Goal: Complete application form

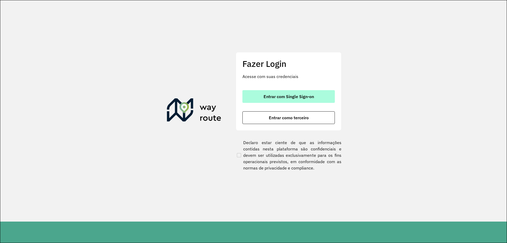
click at [311, 93] on button "Entrar com Single Sign-on" at bounding box center [288, 96] width 92 height 13
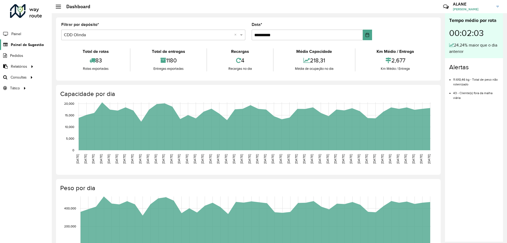
click at [23, 45] on span "Painel de Sugestão" at bounding box center [27, 45] width 33 height 6
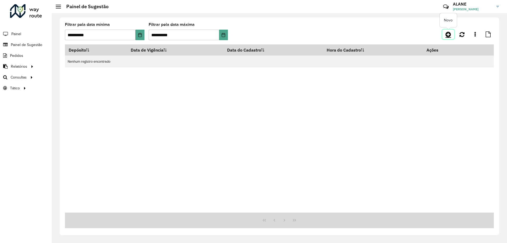
click at [446, 35] on icon at bounding box center [448, 34] width 6 height 6
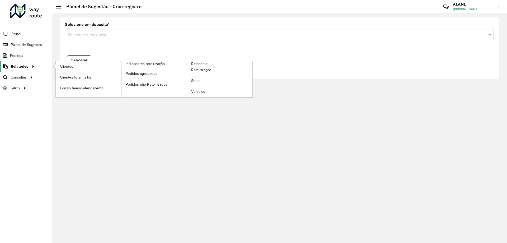
click at [23, 66] on span "Relatórios" at bounding box center [19, 67] width 17 height 6
click at [66, 65] on span "Clientes" at bounding box center [67, 67] width 14 height 6
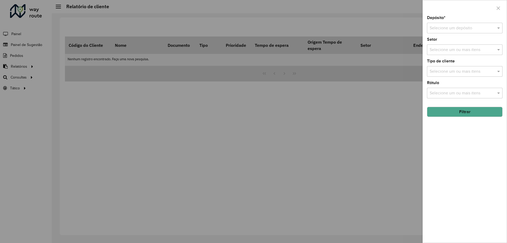
drag, startPoint x: 66, startPoint y: 65, endPoint x: 308, endPoint y: 44, distance: 242.1
click at [308, 44] on div at bounding box center [253, 121] width 507 height 243
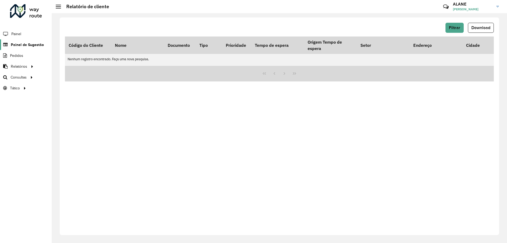
click at [21, 46] on span "Painel de Sugestão" at bounding box center [27, 45] width 33 height 6
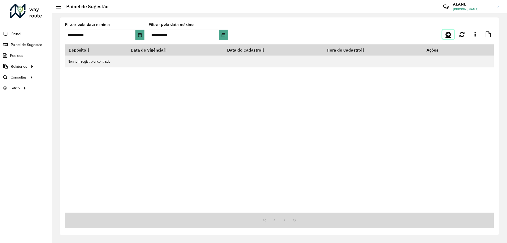
drag, startPoint x: 21, startPoint y: 46, endPoint x: 451, endPoint y: 35, distance: 429.7
click at [451, 35] on link at bounding box center [448, 34] width 12 height 9
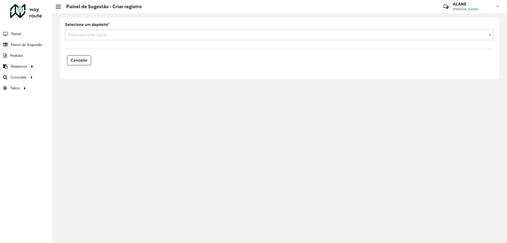
click at [97, 40] on formly-field "Selecione um depósito * Selecione uma opção" at bounding box center [279, 34] width 435 height 22
drag, startPoint x: 97, startPoint y: 40, endPoint x: 83, endPoint y: 41, distance: 13.5
click at [83, 41] on formly-field "Selecione um depósito * Selecione uma opção" at bounding box center [279, 34] width 435 height 22
click at [79, 35] on input "text" at bounding box center [274, 35] width 413 height 6
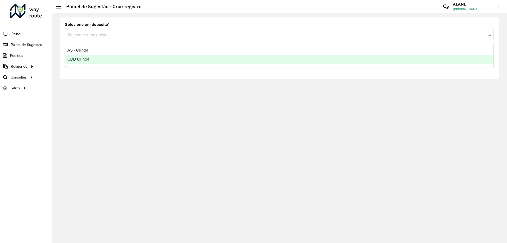
click at [87, 57] on span "CDD Olinda" at bounding box center [78, 59] width 22 height 4
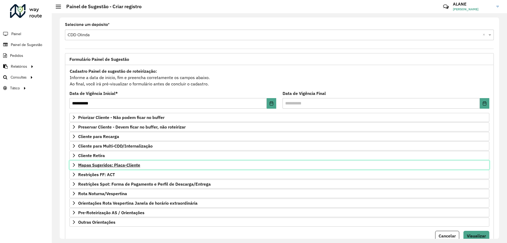
click at [105, 165] on span "Mapas Sugeridos: Placa-Cliente" at bounding box center [109, 165] width 62 height 4
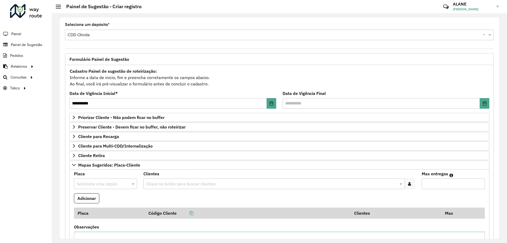
drag, startPoint x: 105, startPoint y: 165, endPoint x: 99, endPoint y: 184, distance: 19.8
click at [99, 184] on input "text" at bounding box center [100, 183] width 47 height 6
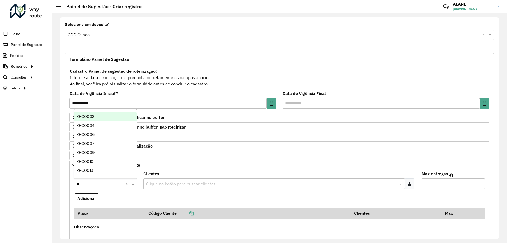
type input "*"
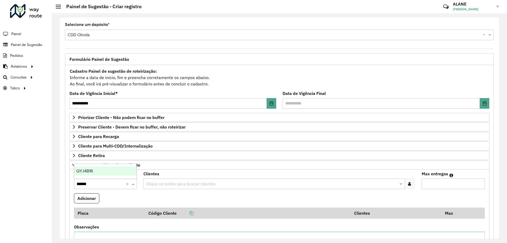
type input "*******"
click at [102, 171] on div "QYJ4B16" at bounding box center [105, 170] width 62 height 9
click at [189, 177] on div "Clientes Clique no botão para buscar clientes" at bounding box center [279, 180] width 272 height 17
drag, startPoint x: 189, startPoint y: 177, endPoint x: 190, endPoint y: 182, distance: 5.3
click at [190, 182] on input "text" at bounding box center [271, 183] width 253 height 6
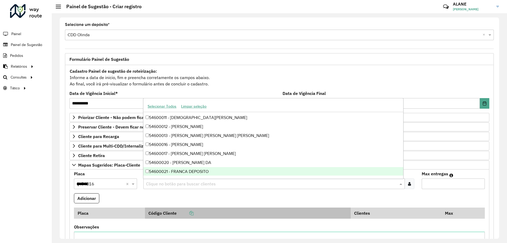
scroll to position [26, 0]
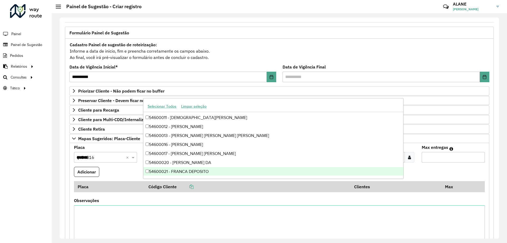
click at [135, 172] on formly-field "Adicionar" at bounding box center [279, 174] width 417 height 14
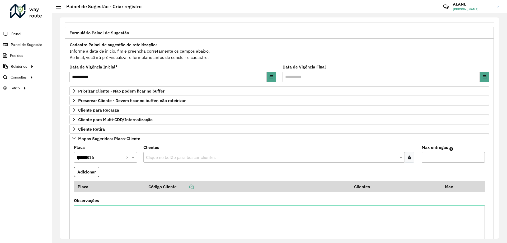
drag, startPoint x: 135, startPoint y: 172, endPoint x: 199, endPoint y: 176, distance: 64.8
click at [199, 176] on formly-field "Adicionar" at bounding box center [279, 174] width 417 height 14
click at [170, 156] on input "text" at bounding box center [271, 157] width 253 height 6
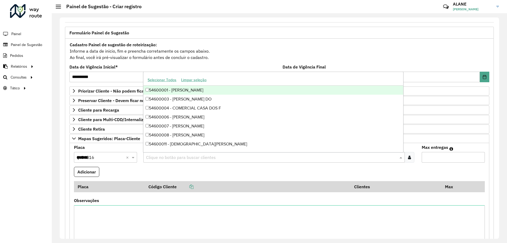
click at [169, 161] on div "Clique no botão para buscar clientes" at bounding box center [273, 157] width 261 height 11
drag, startPoint x: 169, startPoint y: 161, endPoint x: 158, endPoint y: 161, distance: 10.8
click at [158, 161] on div "Clique no botão para buscar clientes" at bounding box center [273, 157] width 261 height 11
type input "*****"
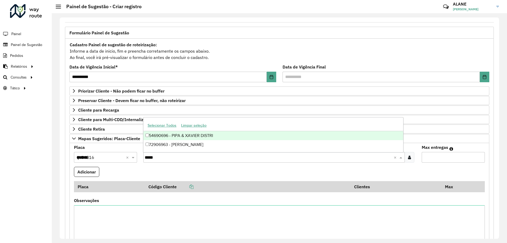
click at [210, 133] on div "54690696 - PIPA & XAVIER DISTRI" at bounding box center [272, 135] width 259 height 9
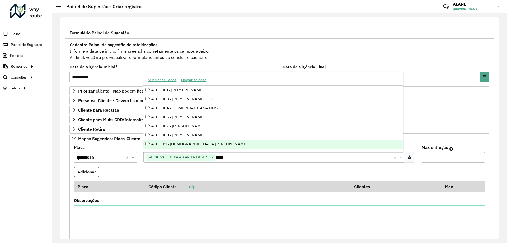
click at [438, 153] on input "Max entregas" at bounding box center [452, 157] width 63 height 11
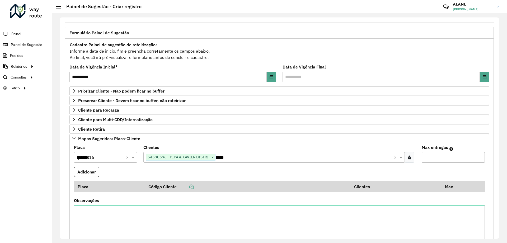
drag, startPoint x: 438, startPoint y: 153, endPoint x: 426, endPoint y: 161, distance: 14.1
click at [426, 161] on input "Max entregas" at bounding box center [452, 157] width 63 height 11
type input "*"
click at [80, 178] on formly-wrapper-form-field "Adicionar" at bounding box center [86, 174] width 25 height 14
click at [87, 171] on button "Adicionar" at bounding box center [86, 172] width 25 height 10
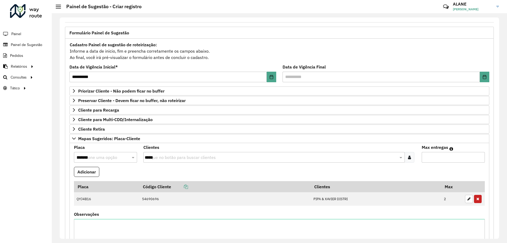
click at [90, 159] on input "*******" at bounding box center [100, 157] width 47 height 6
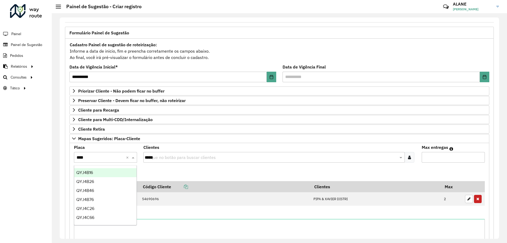
type input "*****"
click at [88, 174] on span "QYJ4C26" at bounding box center [85, 172] width 18 height 4
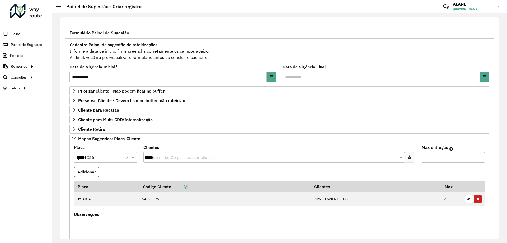
click at [158, 159] on input "*****" at bounding box center [271, 157] width 253 height 6
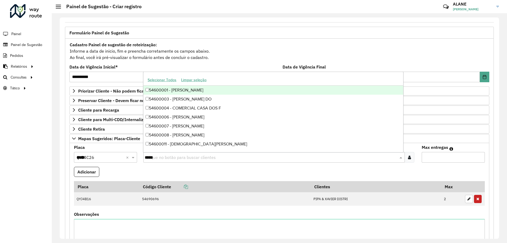
click at [154, 158] on input "*****" at bounding box center [271, 157] width 253 height 6
type input "*****"
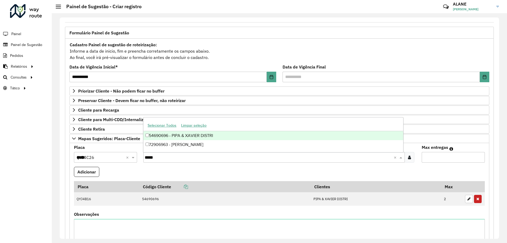
click at [192, 136] on div "54690696 - PIPA & XAVIER DISTRI" at bounding box center [272, 135] width 259 height 9
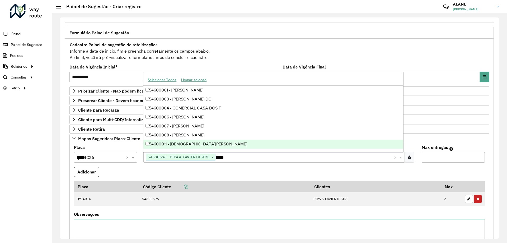
click at [423, 156] on input "*" at bounding box center [452, 157] width 63 height 11
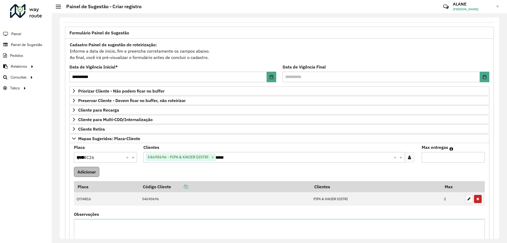
type input "*"
click at [94, 172] on button "Adicionar" at bounding box center [86, 172] width 25 height 10
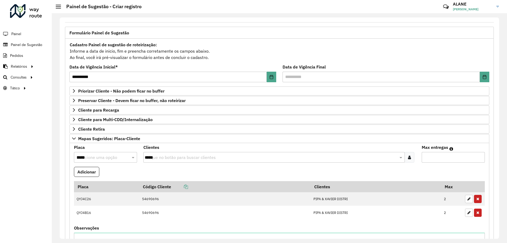
scroll to position [161, 0]
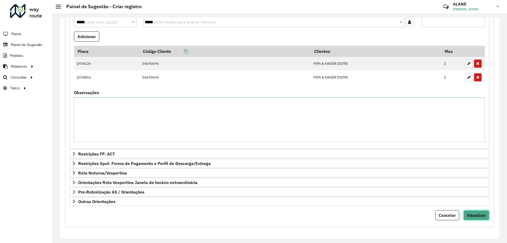
click at [471, 214] on span "Visualizar" at bounding box center [476, 214] width 19 height 5
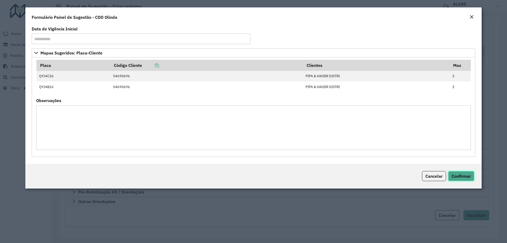
click at [454, 176] on span "Confirmar" at bounding box center [460, 175] width 19 height 5
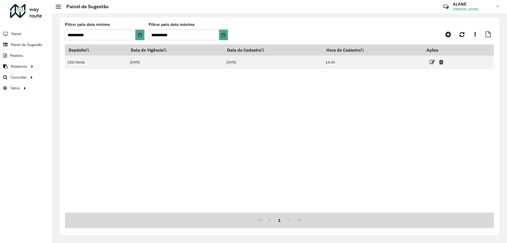
drag, startPoint x: 454, startPoint y: 176, endPoint x: 279, endPoint y: 111, distance: 186.1
click at [279, 111] on div "Depósito Data de Vigência Data do Cadastro Hora do Cadastro Ações CDD Olinda 24…" at bounding box center [279, 128] width 429 height 168
